Goal: Find specific page/section: Find specific page/section

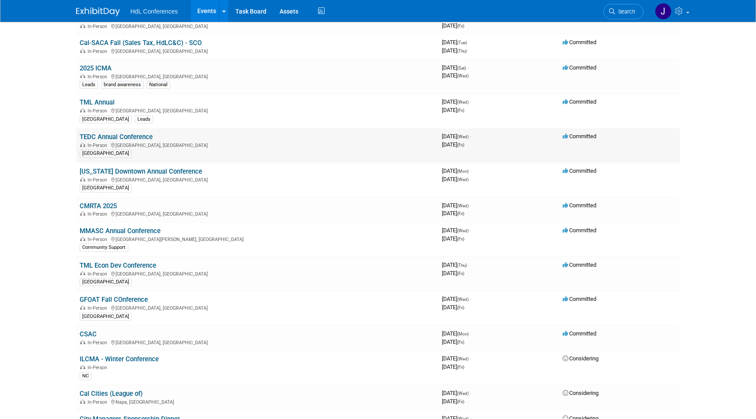
scroll to position [372, 0]
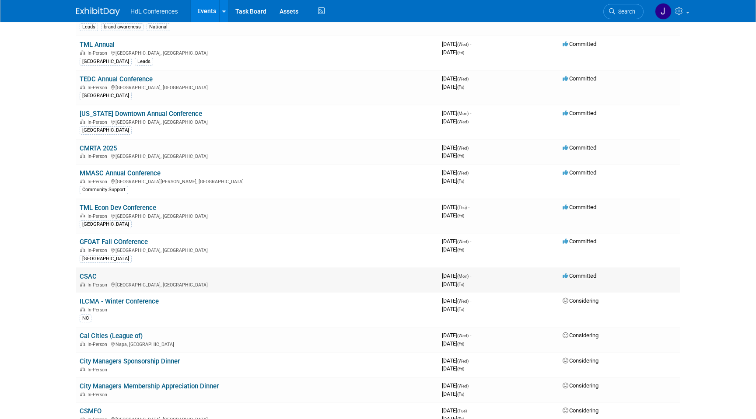
click at [91, 278] on link "CSAC" at bounding box center [88, 277] width 17 height 8
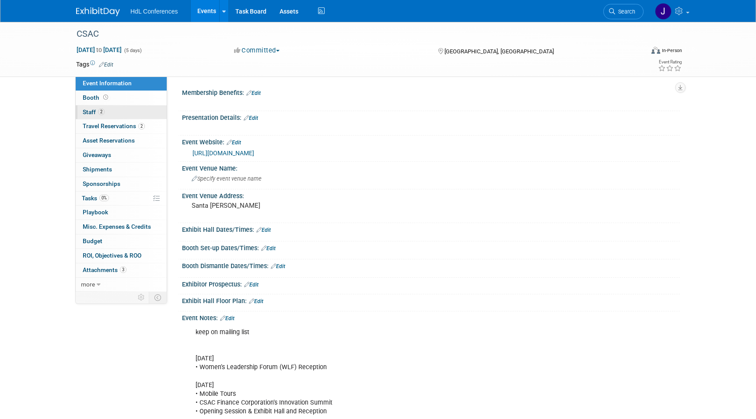
click at [126, 109] on link "2 Staff 2" at bounding box center [121, 112] width 91 height 14
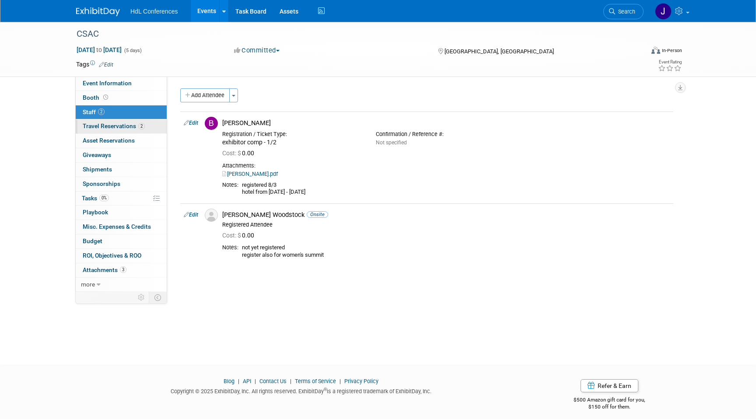
click at [134, 127] on span "Travel Reservations 2" at bounding box center [114, 125] width 62 height 7
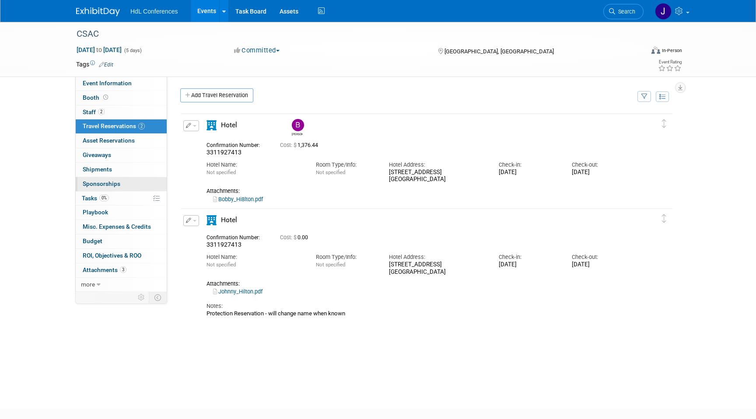
click at [134, 185] on link "0 Sponsorships 0" at bounding box center [121, 184] width 91 height 14
